Goal: Task Accomplishment & Management: Use online tool/utility

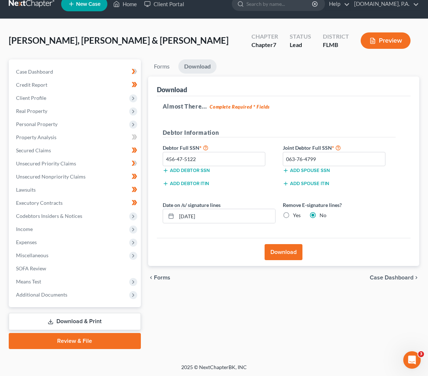
click at [220, 11] on ul "New Case Home Client Portal - No Result - See all results Or Press Enter... Hel…" at bounding box center [240, 4] width 358 height 19
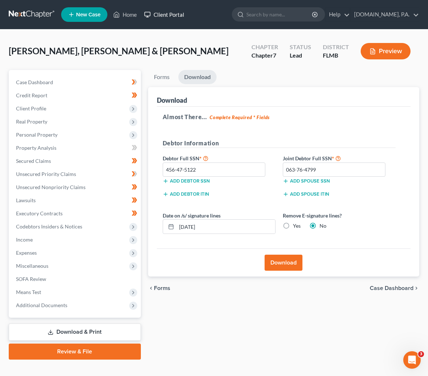
click at [167, 12] on link "Client Portal" at bounding box center [164, 14] width 47 height 13
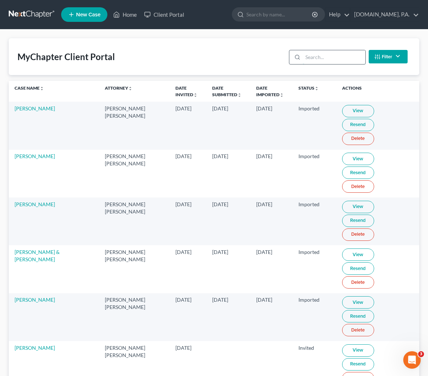
click at [305, 59] on input "search" at bounding box center [334, 57] width 62 height 14
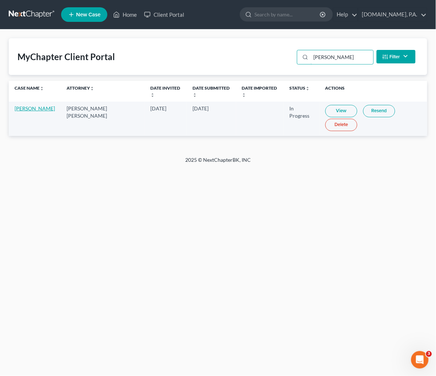
type input "[PERSON_NAME]"
click at [25, 111] on link "[PERSON_NAME]" at bounding box center [35, 108] width 40 height 6
select select "4"
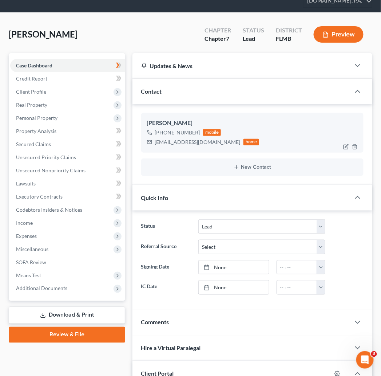
scroll to position [55, 0]
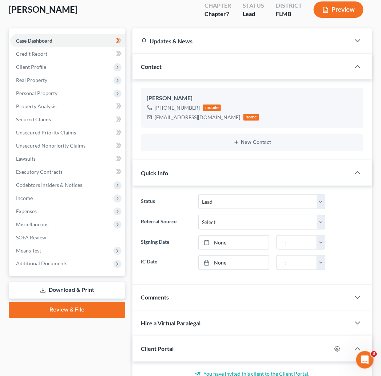
click at [269, 37] on div "Updates & News" at bounding box center [241, 41] width 201 height 8
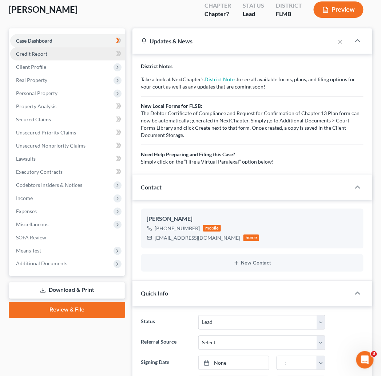
click at [39, 51] on span "Credit Report" at bounding box center [31, 54] width 31 height 6
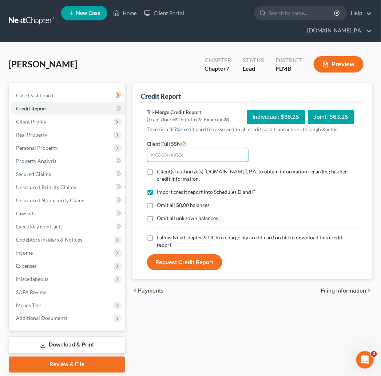
click at [178, 148] on input "text" at bounding box center [198, 155] width 102 height 15
type input "589-09-5675"
click at [157, 168] on label "Client(s) authorize(s) [DOMAIN_NAME], P.A. to obtain information regarding his/…" at bounding box center [257, 175] width 201 height 15
click at [160, 168] on input "Client(s) authorize(s) [DOMAIN_NAME], P.A. to obtain information regarding his/…" at bounding box center [162, 170] width 5 height 5
checkbox input "true"
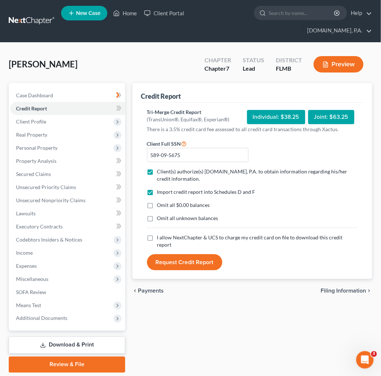
click at [157, 234] on label "I allow NextChapter & UCS to charge my credit card on file to download this cre…" at bounding box center [257, 241] width 201 height 15
click at [160, 234] on input "I allow NextChapter & UCS to charge my credit card on file to download this cre…" at bounding box center [162, 236] width 5 height 5
checkbox input "true"
click at [176, 254] on button "Request Credit Report" at bounding box center [184, 262] width 75 height 16
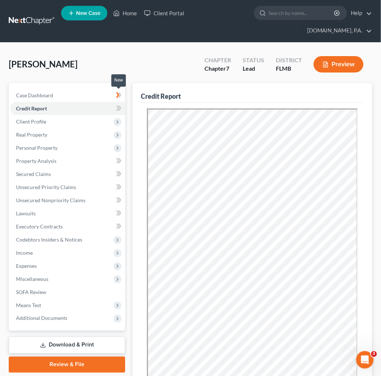
drag, startPoint x: 115, startPoint y: 91, endPoint x: 119, endPoint y: 93, distance: 4.4
click at [115, 104] on span at bounding box center [118, 109] width 13 height 11
click at [119, 106] on icon at bounding box center [119, 108] width 3 height 5
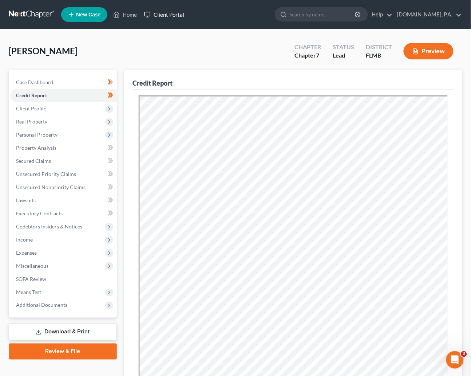
click at [170, 13] on link "Client Portal" at bounding box center [164, 14] width 47 height 13
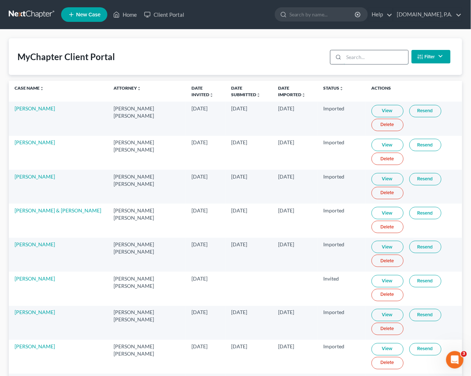
click at [363, 59] on input "search" at bounding box center [376, 57] width 64 height 14
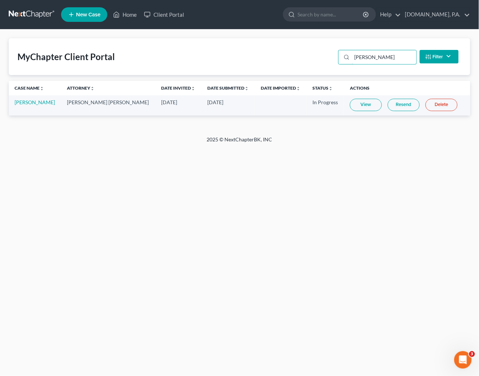
type input "[PERSON_NAME]"
click at [356, 106] on link "View" at bounding box center [366, 105] width 32 height 12
